Goal: Task Accomplishment & Management: Use online tool/utility

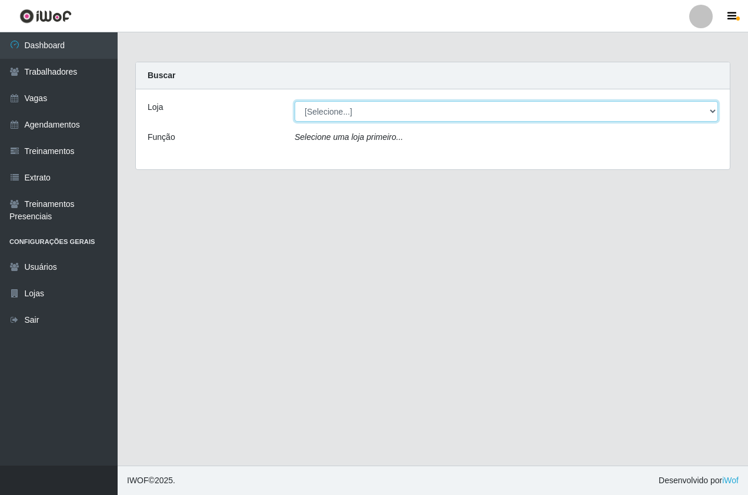
click at [355, 110] on select "[Selecione...] Pizza Nostra" at bounding box center [507, 111] width 424 height 21
select select "337"
click at [295, 101] on select "[Selecione...] Pizza Nostra" at bounding box center [507, 111] width 424 height 21
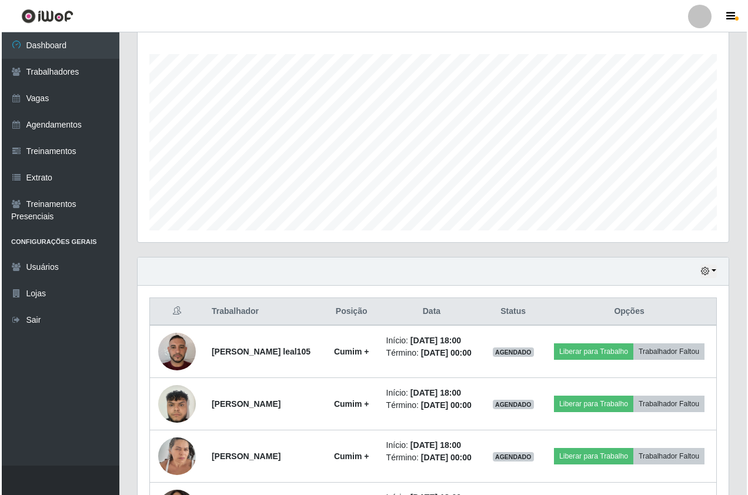
scroll to position [338, 0]
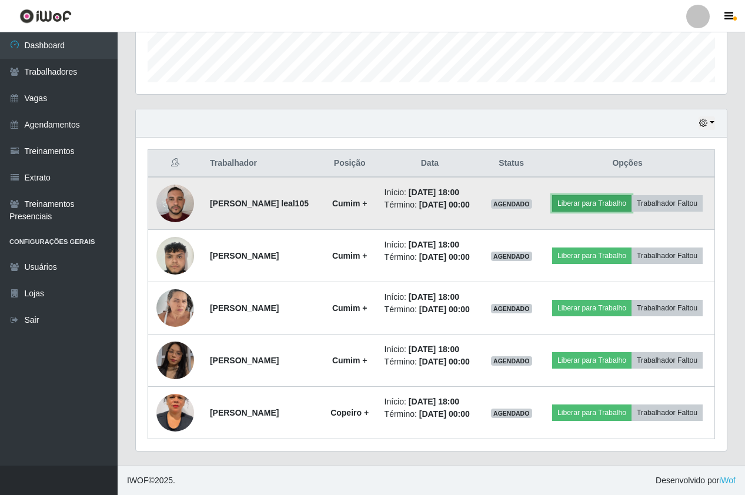
click at [575, 201] on button "Liberar para Trabalho" at bounding box center [591, 203] width 79 height 16
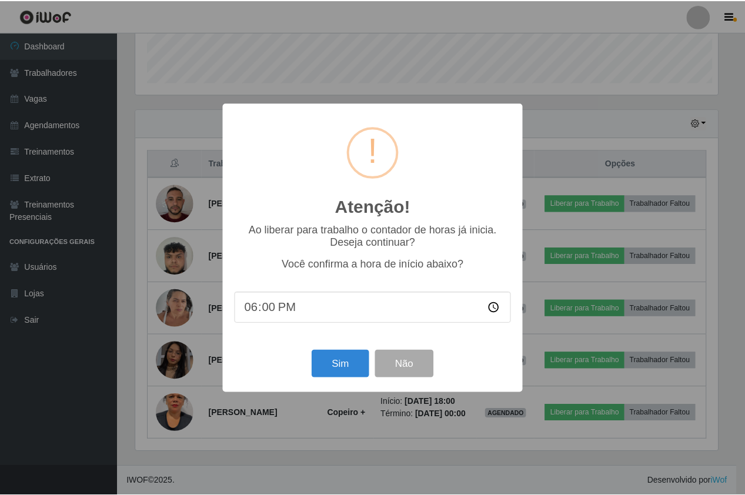
scroll to position [244, 585]
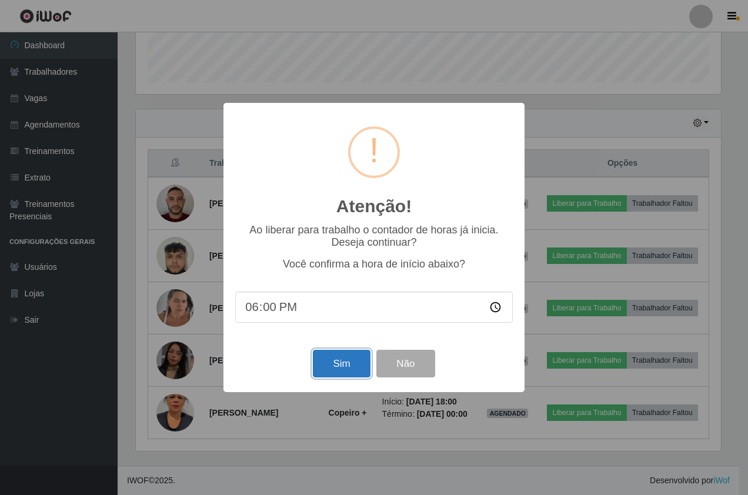
click at [348, 359] on button "Sim" at bounding box center [341, 364] width 57 height 28
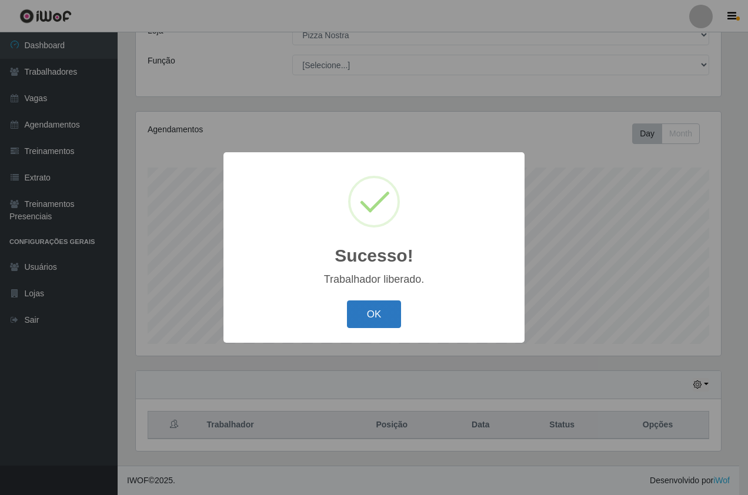
click at [386, 311] on button "OK" at bounding box center [374, 315] width 55 height 28
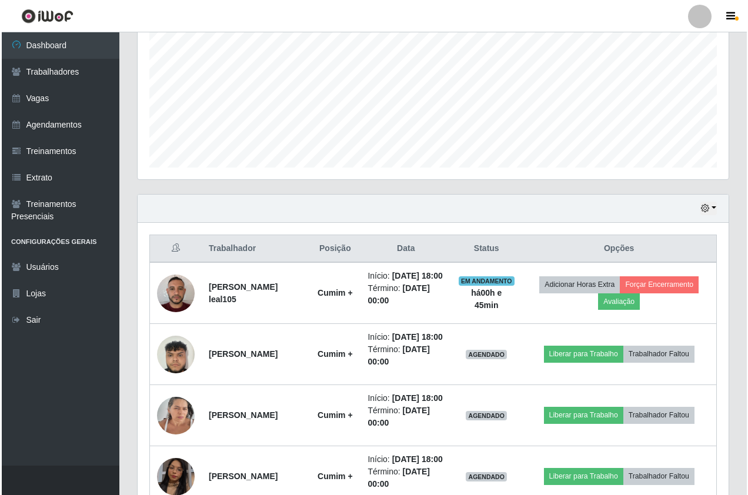
scroll to position [444, 0]
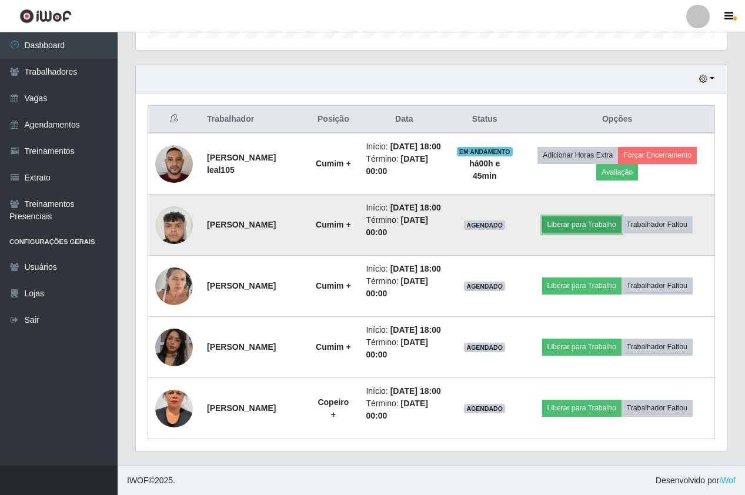
click at [562, 216] on button "Liberar para Trabalho" at bounding box center [581, 224] width 79 height 16
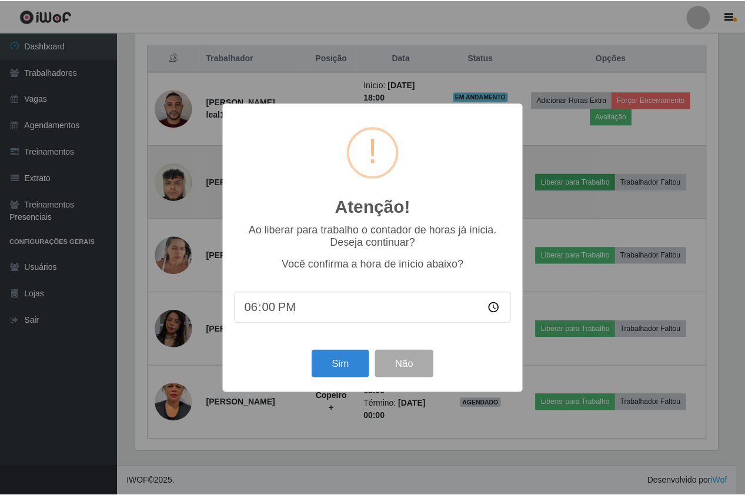
scroll to position [244, 585]
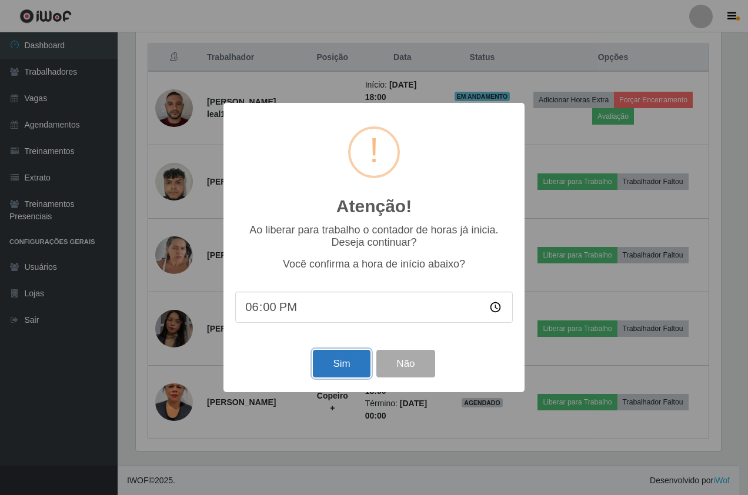
click at [348, 369] on button "Sim" at bounding box center [341, 364] width 57 height 28
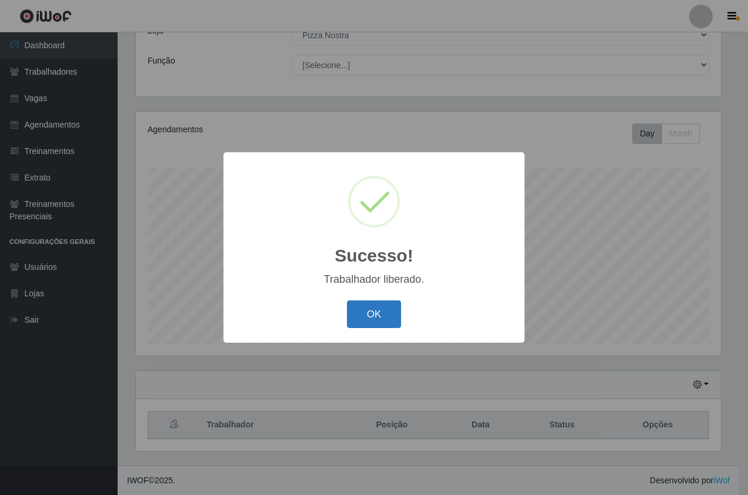
click at [371, 307] on button "OK" at bounding box center [374, 315] width 55 height 28
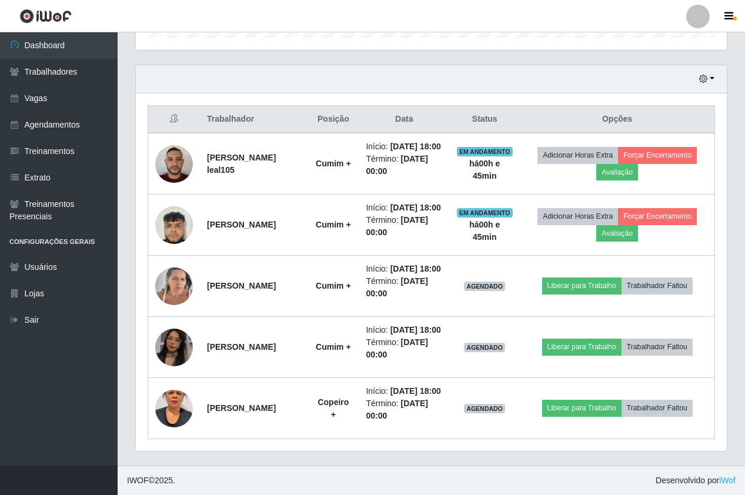
scroll to position [429, 0]
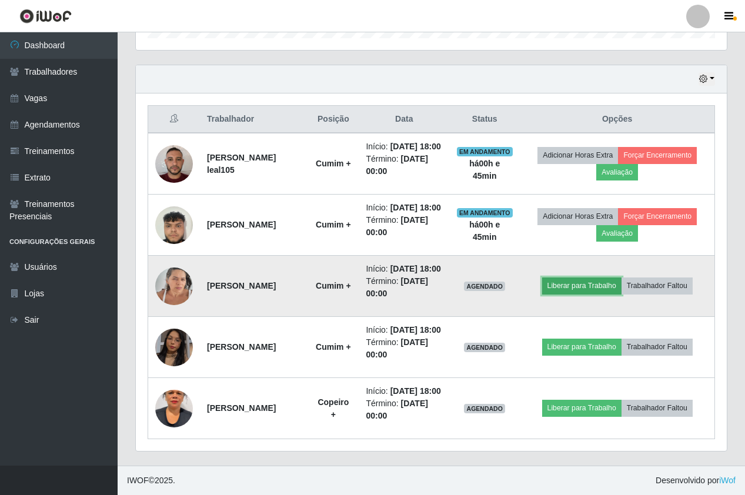
click at [581, 278] on button "Liberar para Trabalho" at bounding box center [581, 286] width 79 height 16
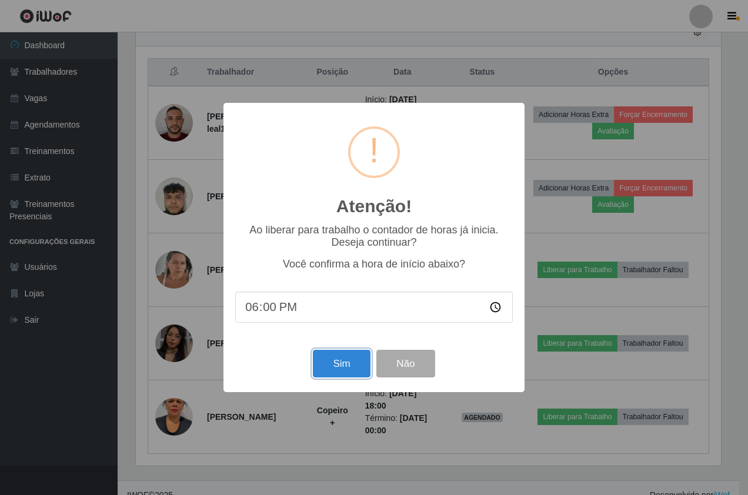
click at [338, 362] on button "Sim" at bounding box center [341, 364] width 57 height 28
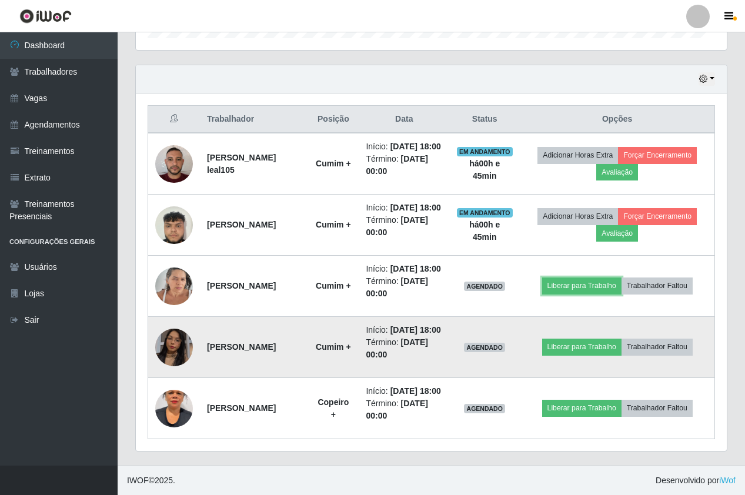
scroll to position [0, 0]
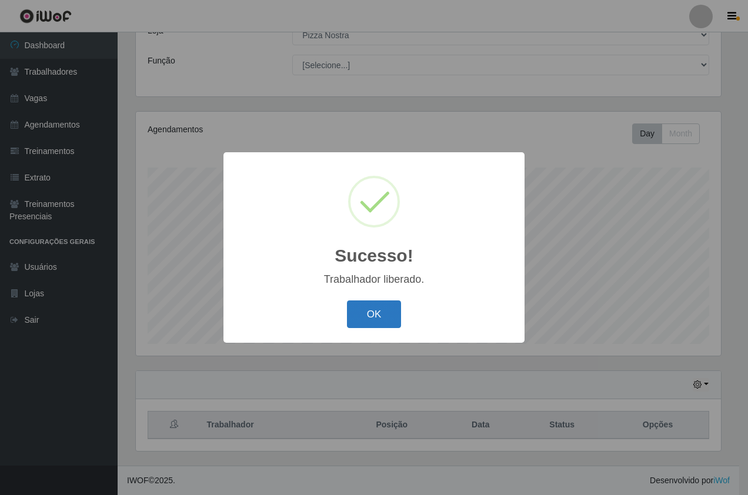
click at [358, 316] on button "OK" at bounding box center [374, 315] width 55 height 28
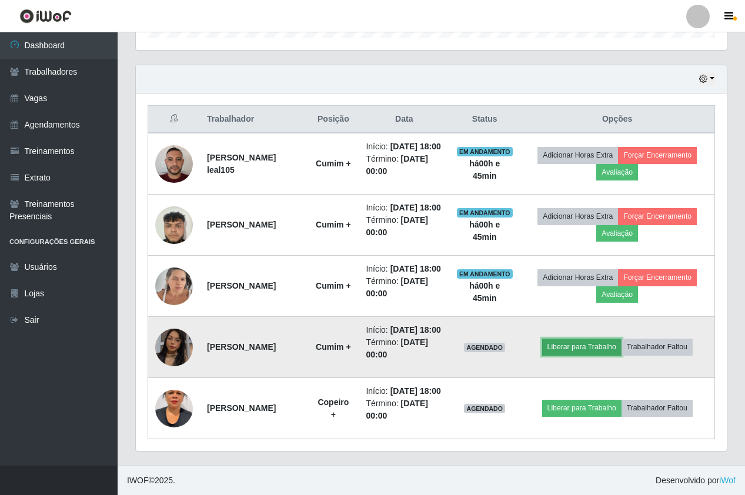
click at [567, 339] on button "Liberar para Trabalho" at bounding box center [581, 347] width 79 height 16
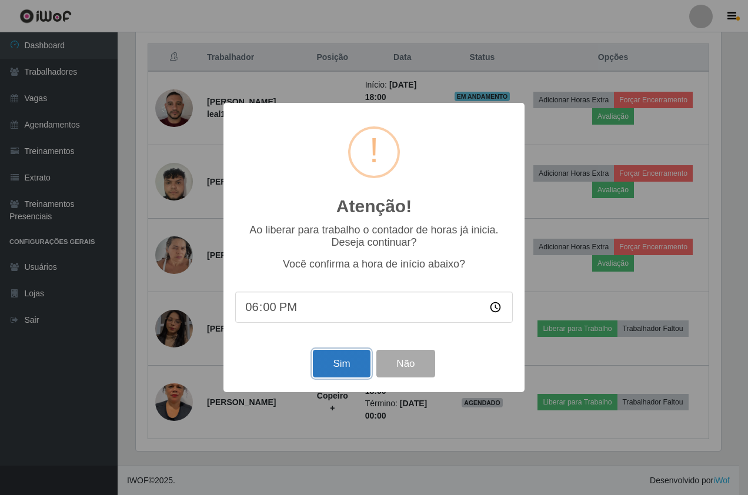
click at [330, 369] on button "Sim" at bounding box center [341, 364] width 57 height 28
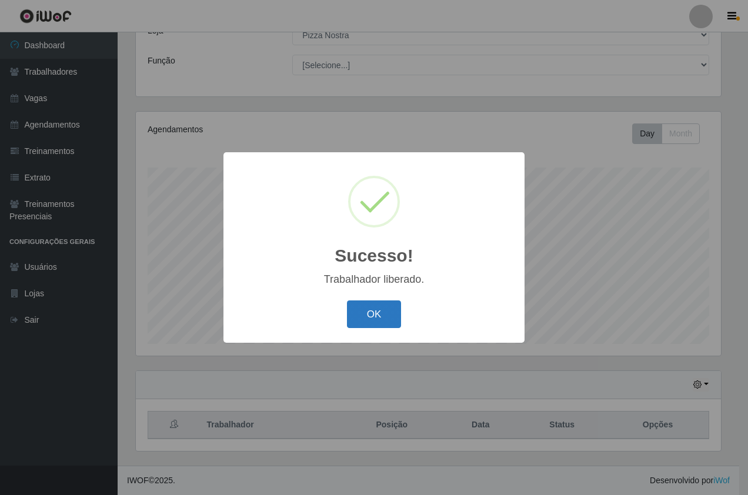
click at [392, 316] on button "OK" at bounding box center [374, 315] width 55 height 28
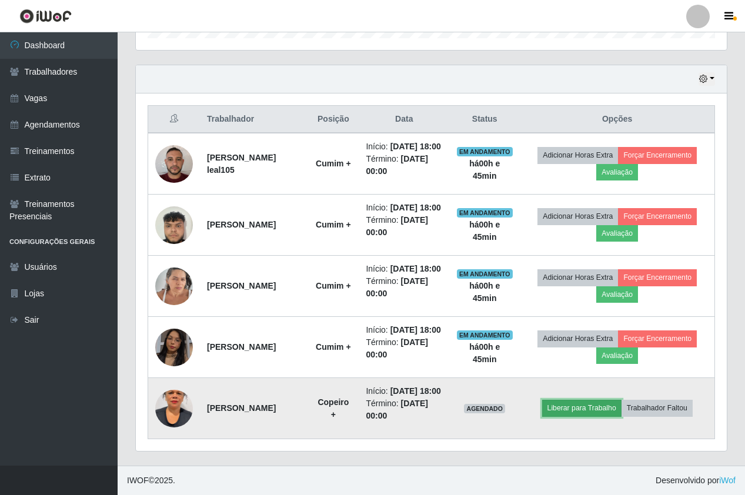
click at [601, 401] on button "Liberar para Trabalho" at bounding box center [581, 408] width 79 height 16
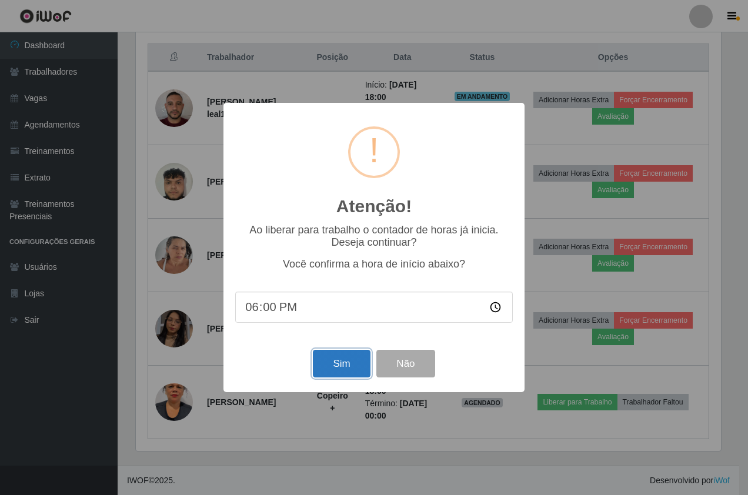
click at [340, 368] on button "Sim" at bounding box center [341, 364] width 57 height 28
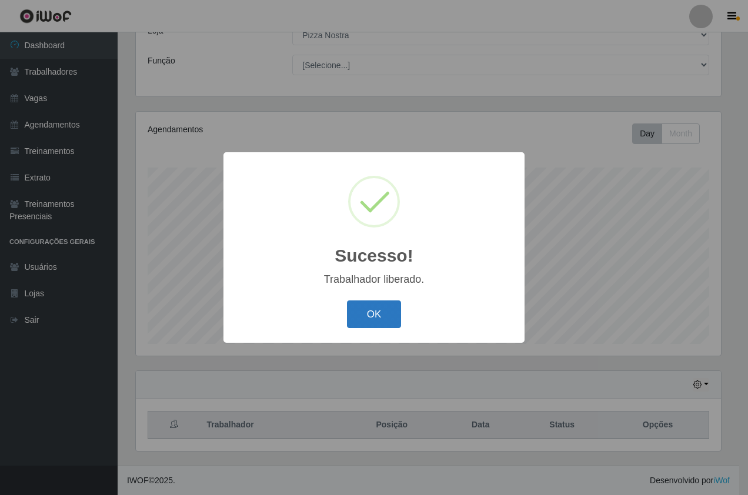
click at [371, 325] on button "OK" at bounding box center [374, 315] width 55 height 28
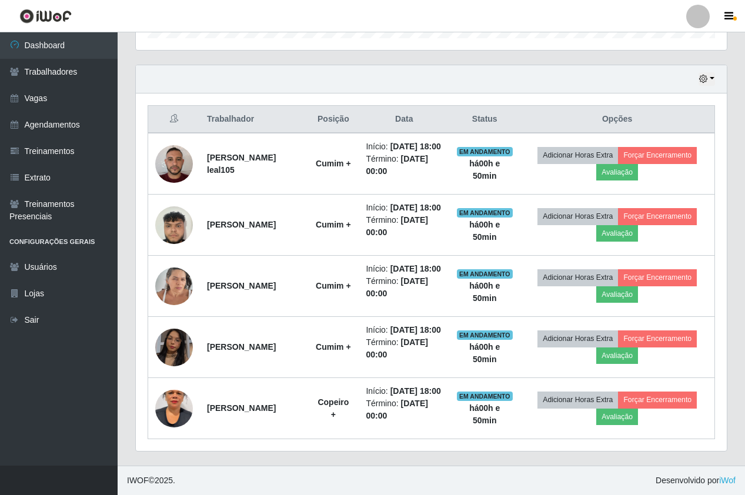
scroll to position [444, 0]
